Goal: Find specific page/section: Find specific page/section

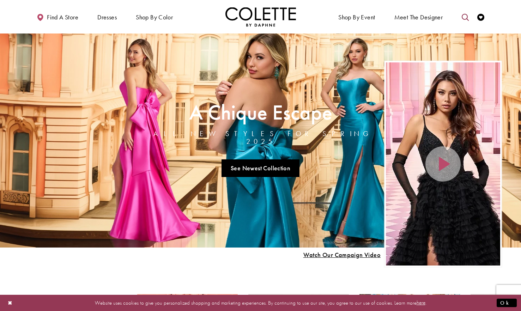
click at [466, 18] on icon "Toggle search" at bounding box center [465, 17] width 7 height 7
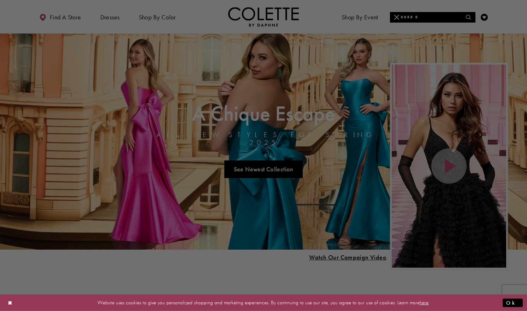
click at [409, 12] on div at bounding box center [266, 157] width 532 height 315
click at [409, 17] on div at bounding box center [266, 157] width 532 height 315
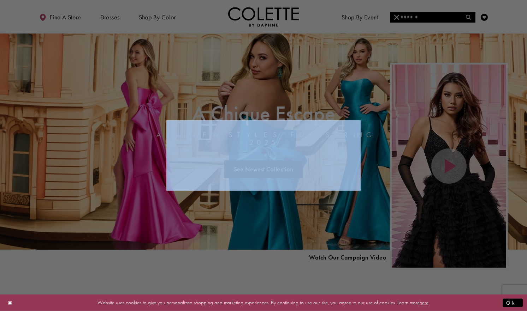
click at [409, 17] on div at bounding box center [266, 157] width 532 height 315
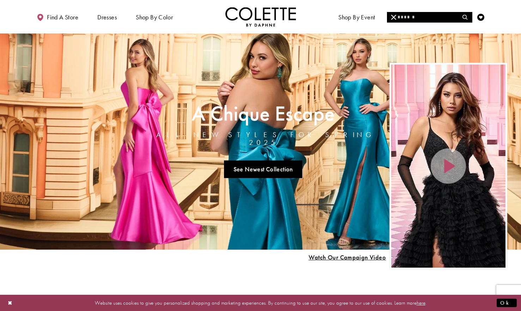
click at [412, 20] on input "Search" at bounding box center [429, 17] width 85 height 11
type input "******"
